Goal: Check status: Check status

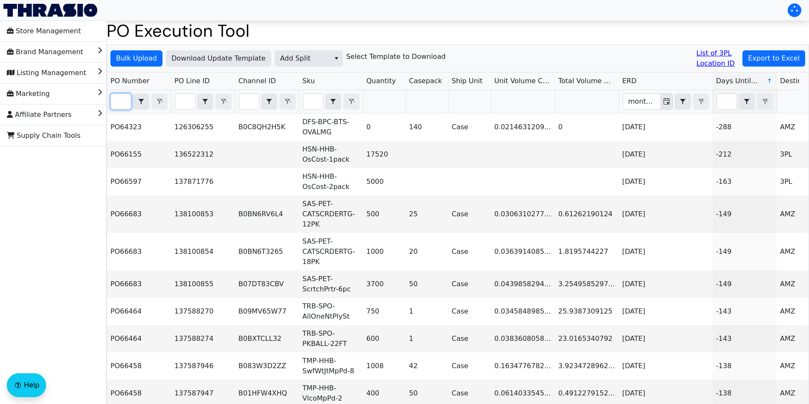
click at [124, 104] on input "Filter" at bounding box center [121, 101] width 20 height 15
paste input "PO67127"
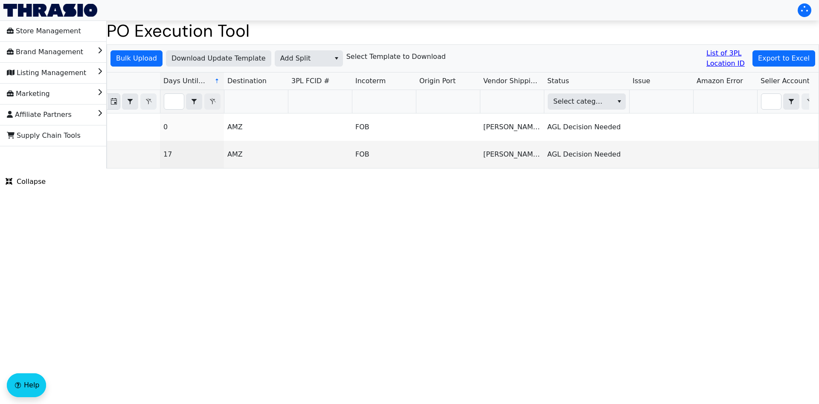
scroll to position [0, 602]
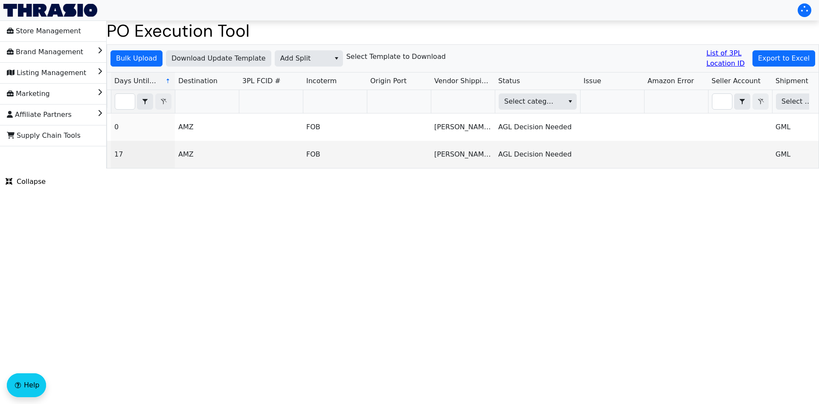
type input "PO67127"
click at [296, 56] on span "Add Split" at bounding box center [302, 58] width 45 height 10
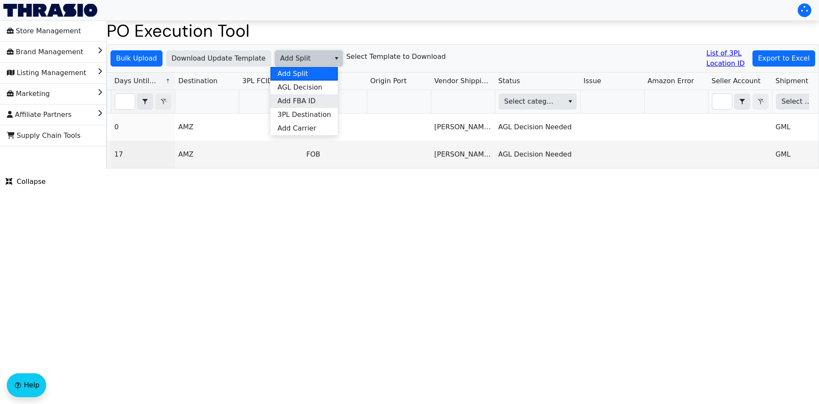
click at [310, 104] on span "Add FBA ID" at bounding box center [296, 101] width 38 height 10
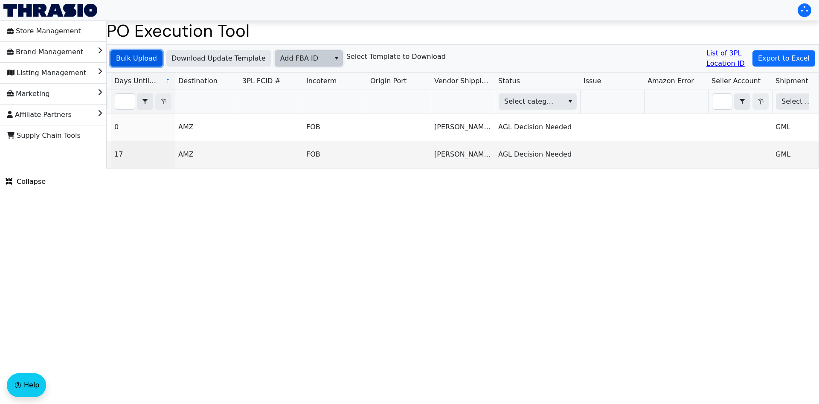
click at [129, 57] on span "Bulk Upload" at bounding box center [136, 58] width 41 height 10
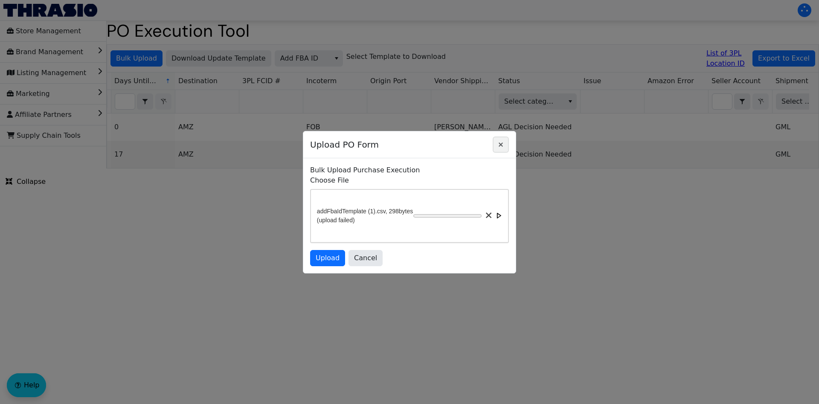
click at [502, 142] on icon "Close" at bounding box center [501, 144] width 4 height 4
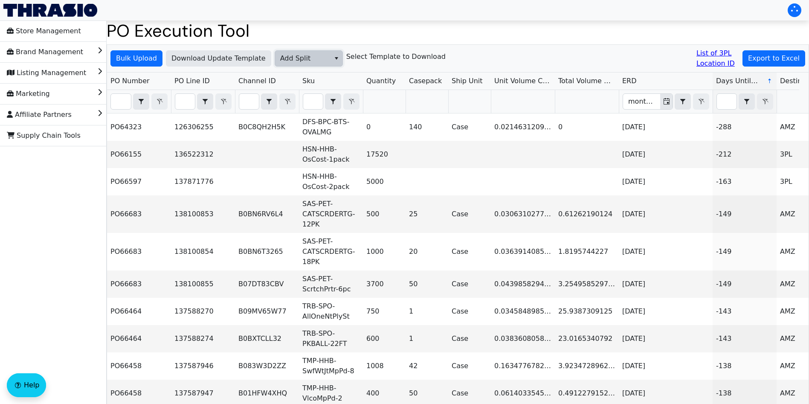
click at [296, 56] on span "Add Split" at bounding box center [302, 58] width 45 height 10
click at [310, 101] on span "Add FBA ID" at bounding box center [296, 101] width 38 height 10
click at [139, 58] on span "Bulk Upload" at bounding box center [136, 58] width 41 height 10
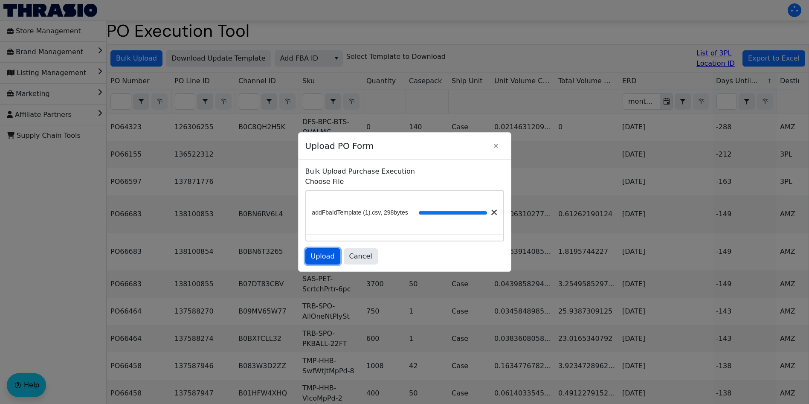
click at [319, 257] on span "Upload" at bounding box center [323, 256] width 24 height 10
